Goal: Information Seeking & Learning: Learn about a topic

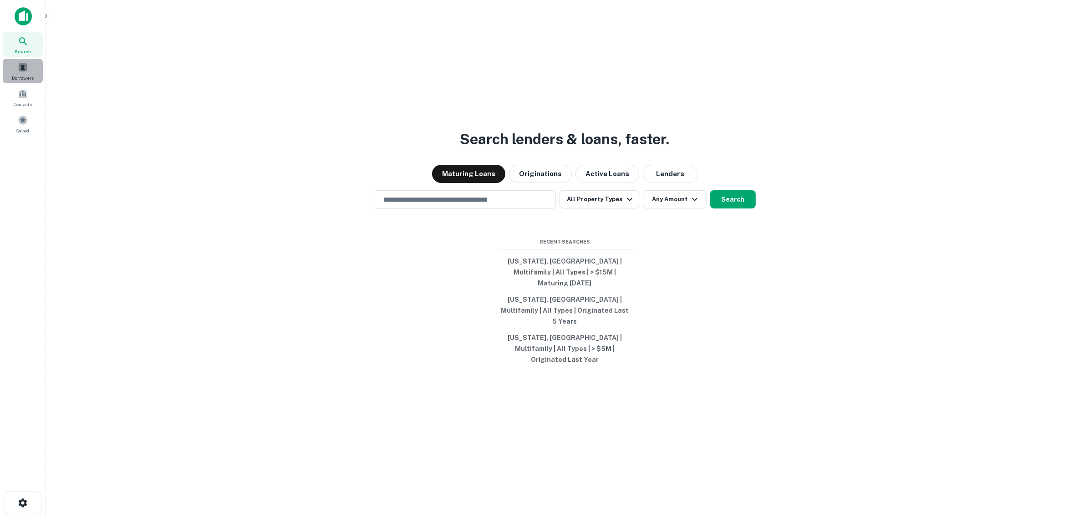
click at [24, 66] on span at bounding box center [23, 67] width 10 height 10
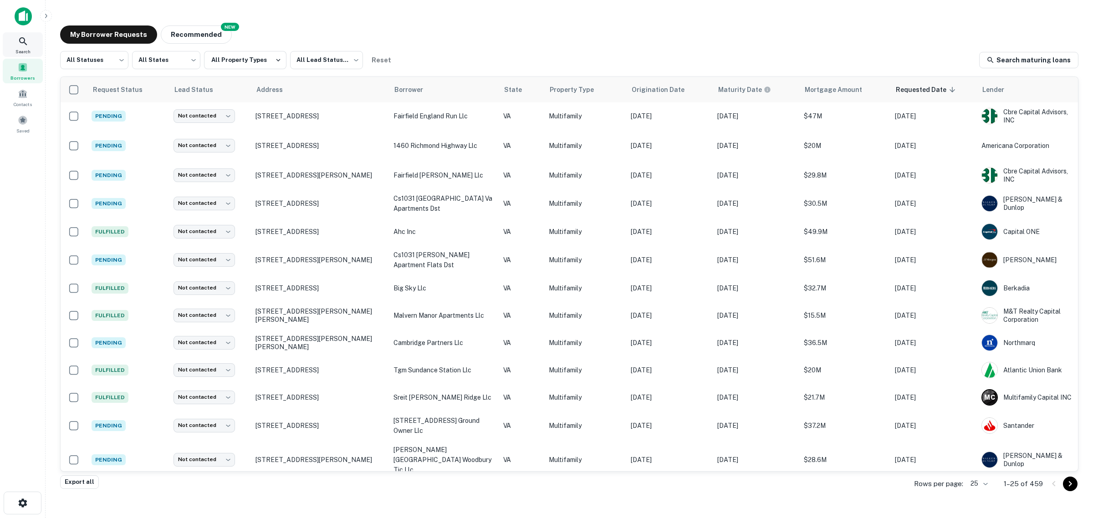
click at [30, 40] on div "Search" at bounding box center [23, 44] width 40 height 25
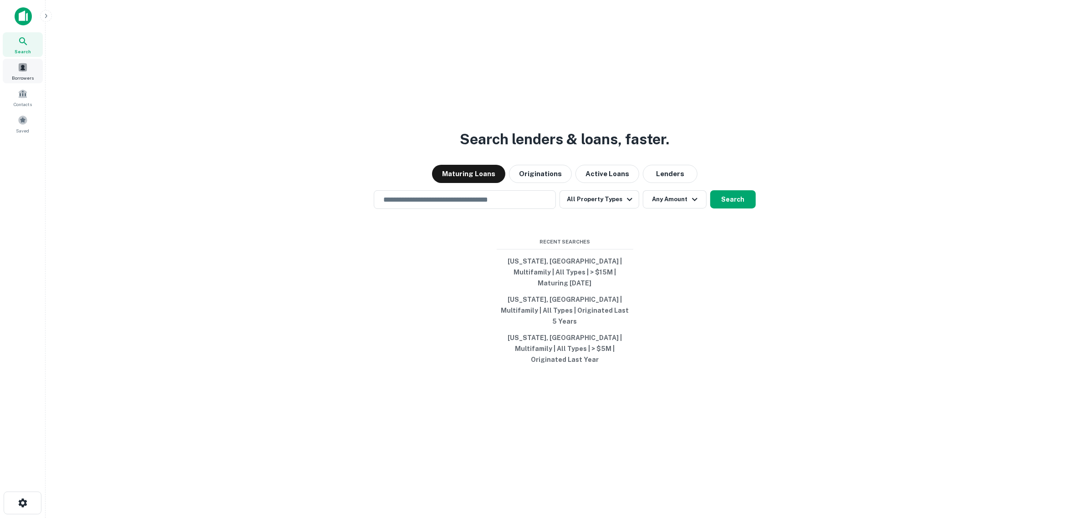
click at [26, 71] on span at bounding box center [23, 67] width 10 height 10
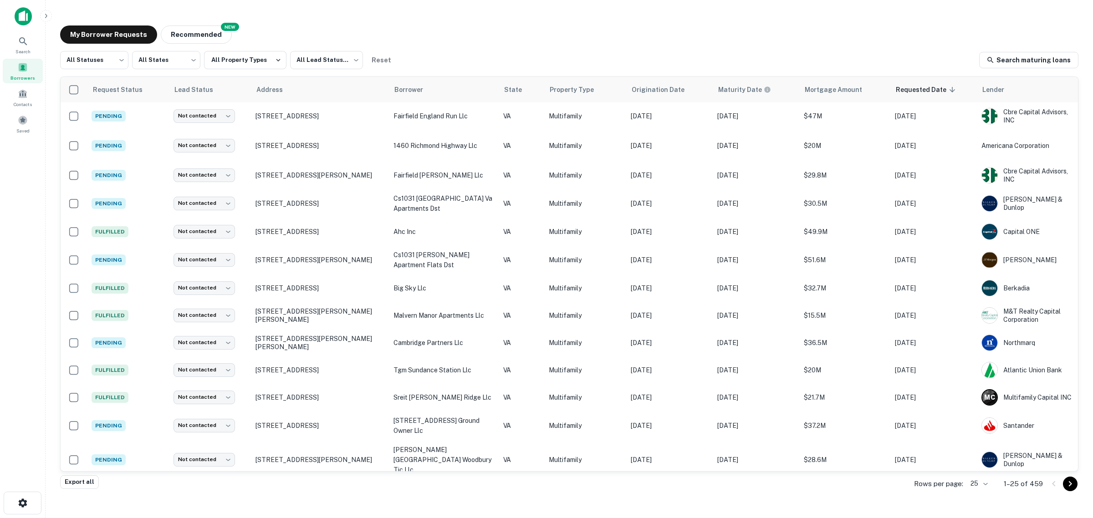
click at [17, 14] on img at bounding box center [23, 16] width 17 height 18
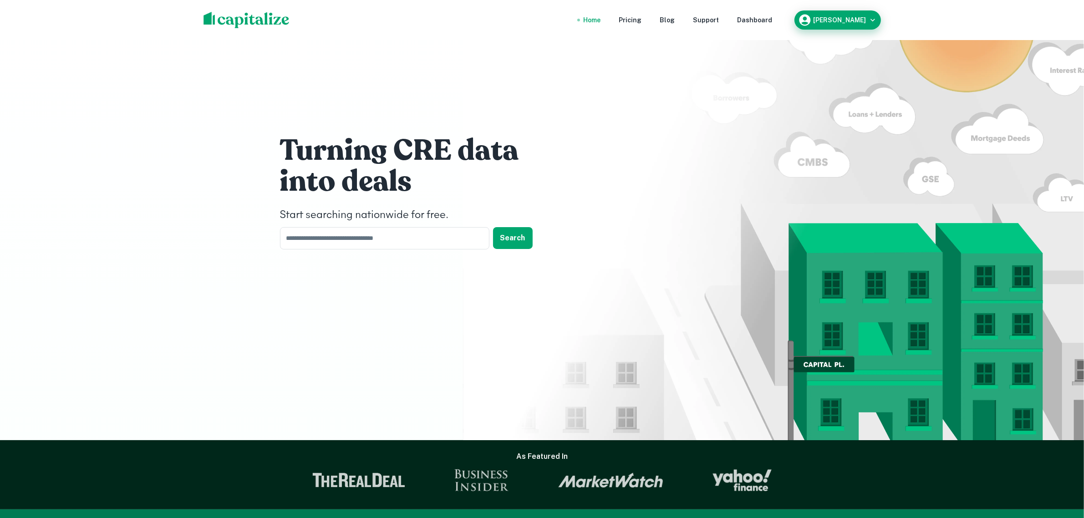
click at [811, 21] on icon "button" at bounding box center [804, 20] width 11 height 11
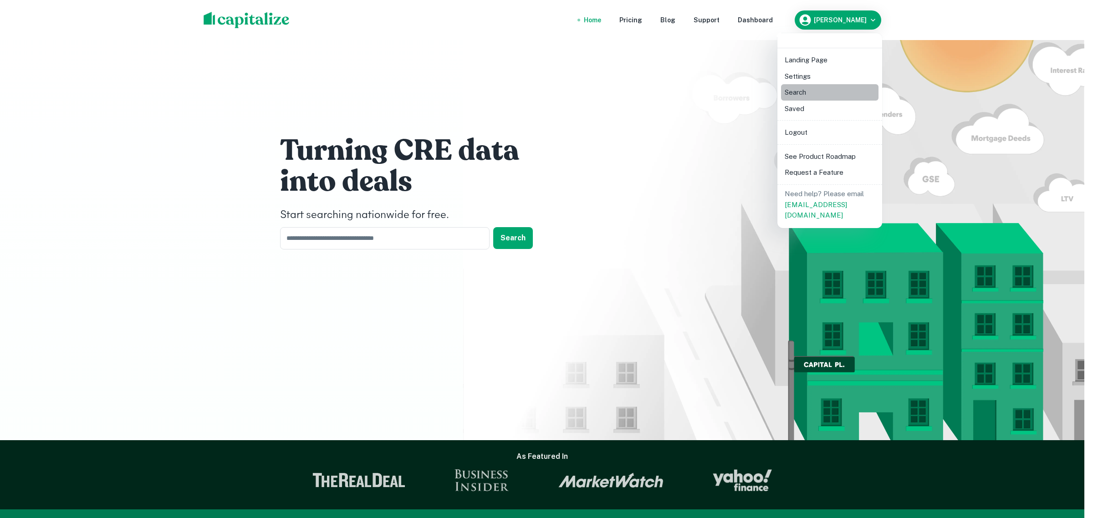
click at [811, 87] on li "Search" at bounding box center [829, 92] width 97 height 16
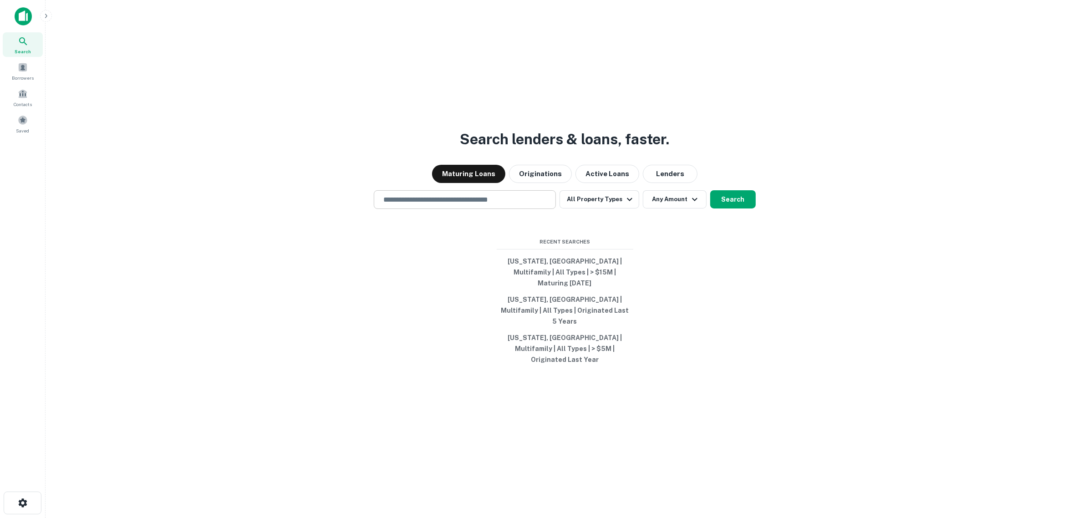
click at [523, 205] on input "text" at bounding box center [465, 199] width 174 height 10
type input "**********"
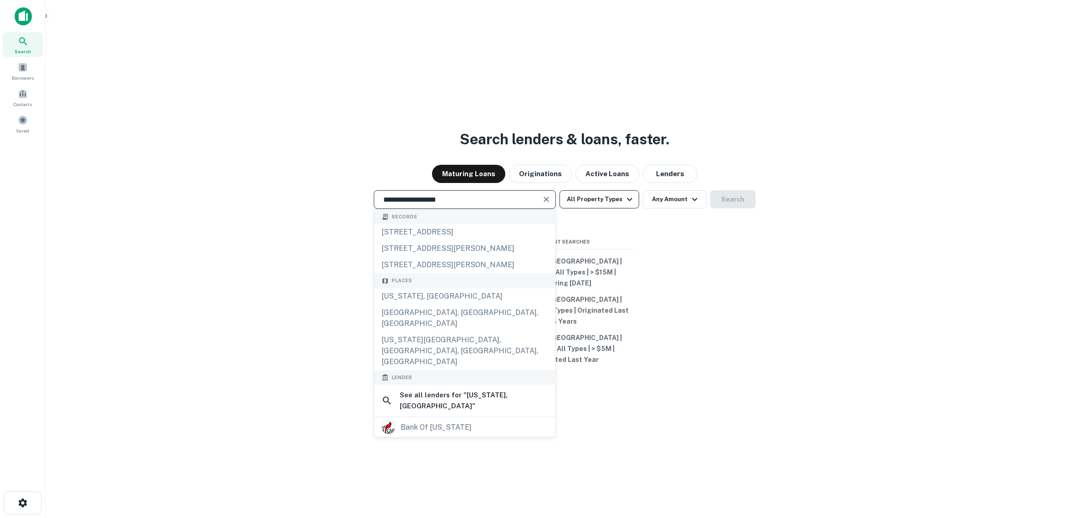
click at [595, 209] on button "All Property Types" at bounding box center [599, 199] width 79 height 18
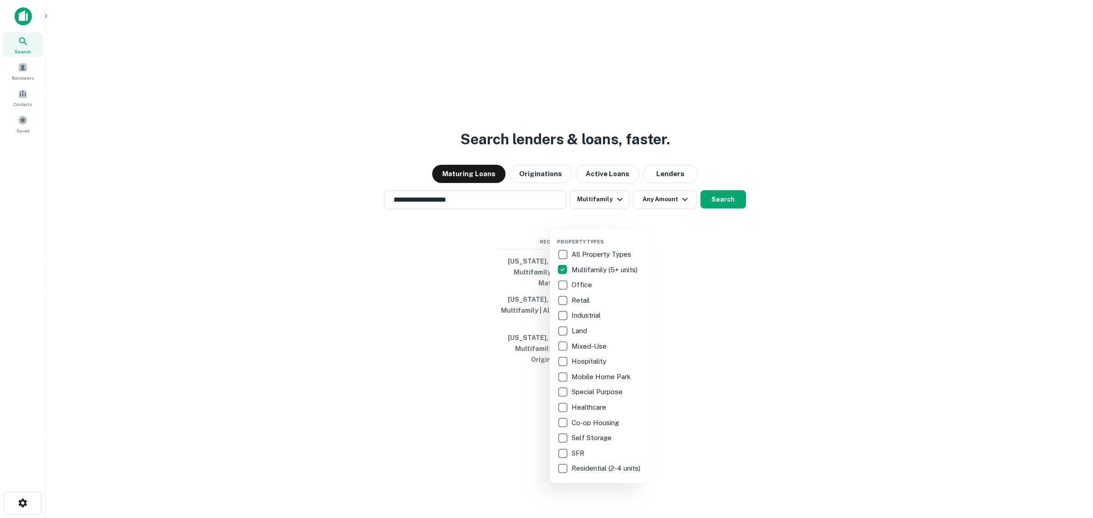
click at [665, 218] on div at bounding box center [546, 259] width 1093 height 518
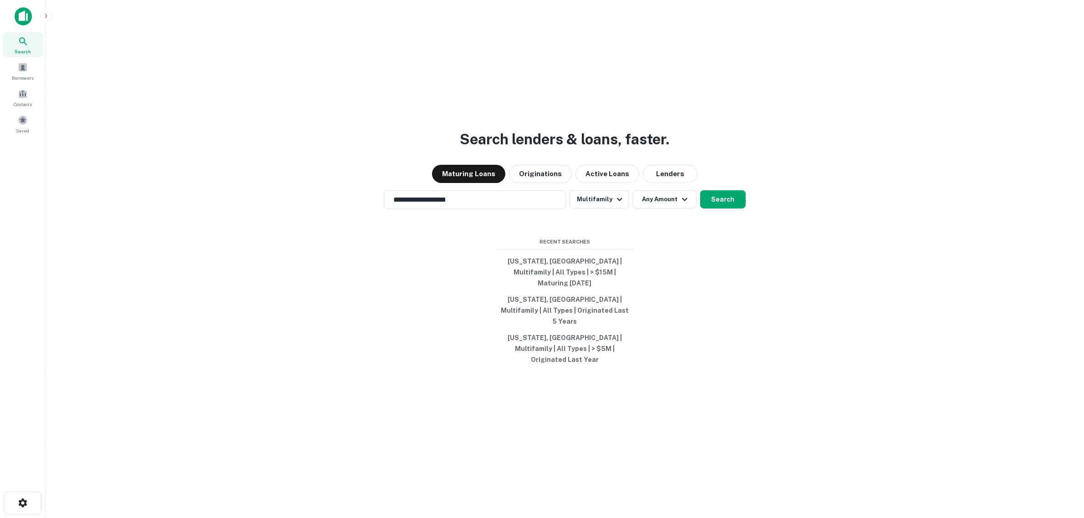
click at [665, 209] on button "Any Amount" at bounding box center [665, 199] width 64 height 18
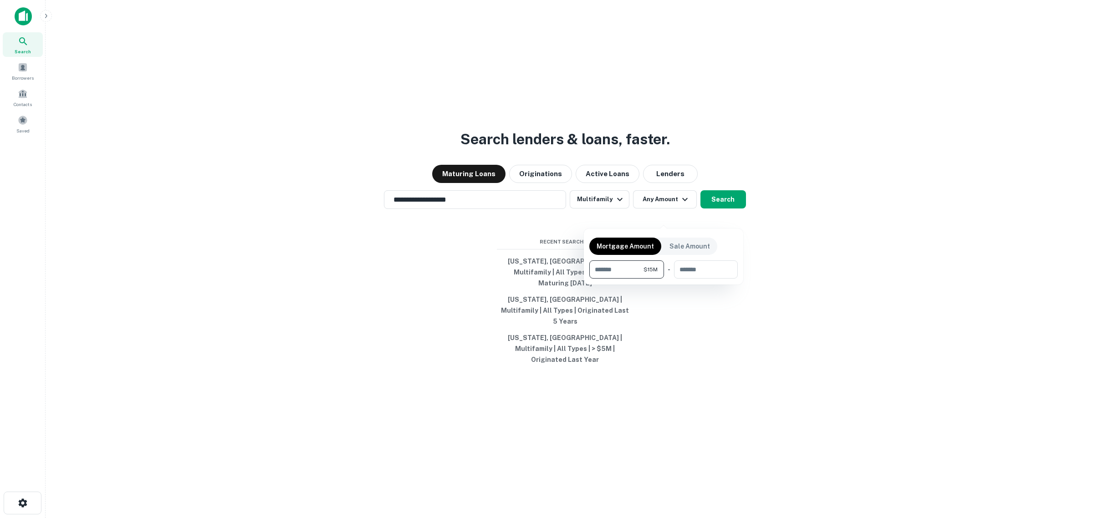
type input "********"
click at [710, 213] on div at bounding box center [546, 259] width 1093 height 518
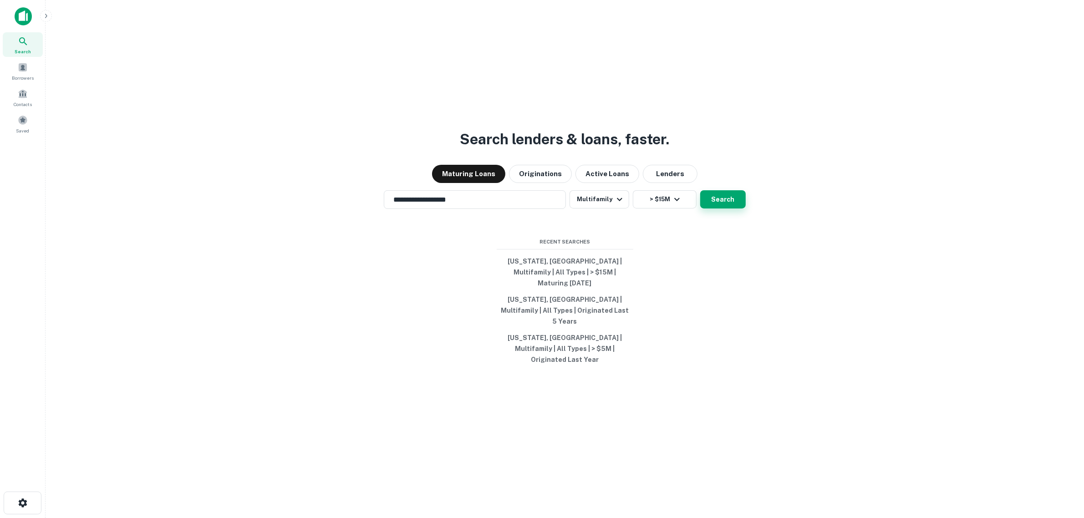
click at [729, 209] on button "Search" at bounding box center [723, 199] width 46 height 18
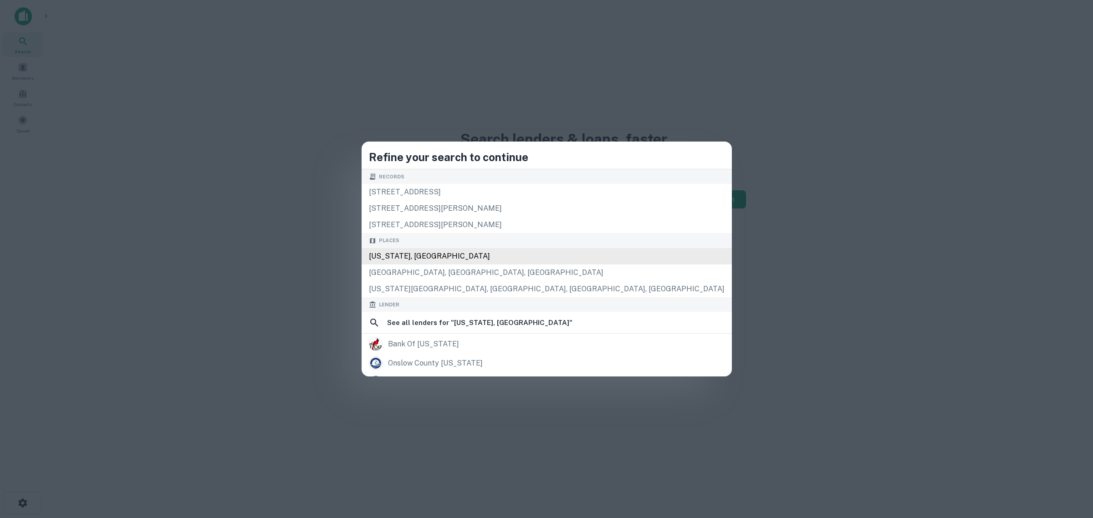
click at [512, 256] on div "North Carolina, USA" at bounding box center [547, 256] width 370 height 16
